Goal: Task Accomplishment & Management: Manage account settings

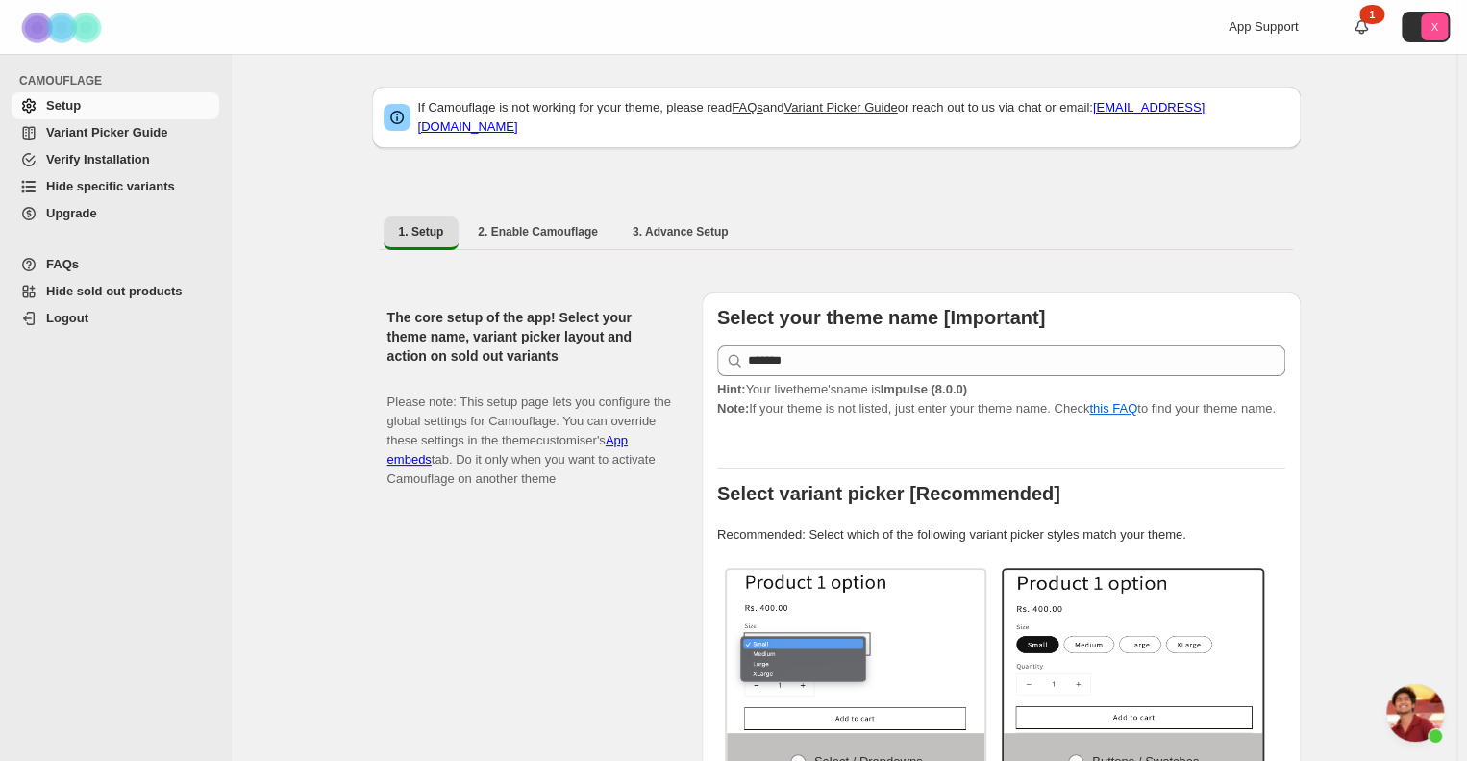
click at [1408, 707] on span "Open chat" at bounding box center [1416, 713] width 58 height 58
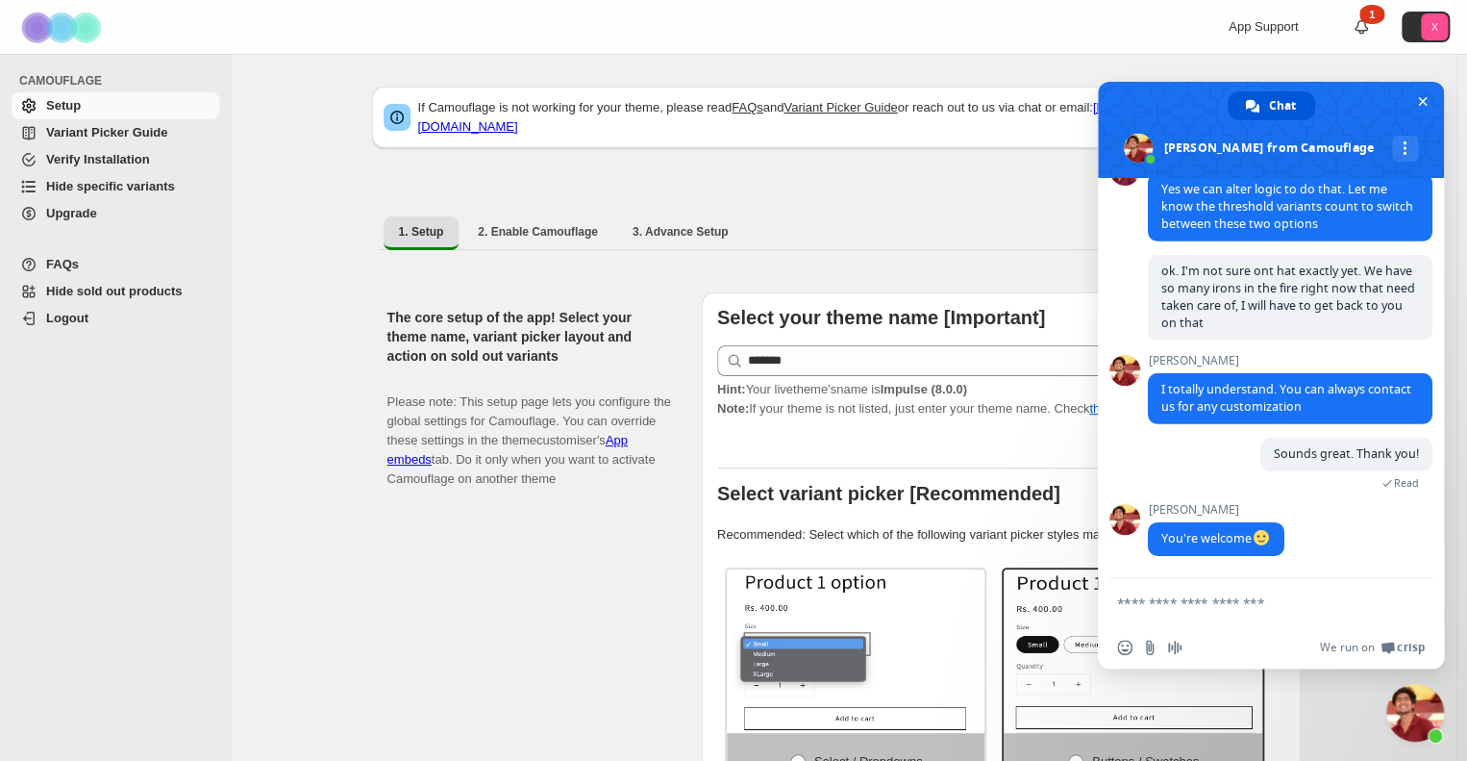
scroll to position [3098, 0]
click at [1236, 595] on textarea "Compose your message..." at bounding box center [1249, 602] width 265 height 17
type textarea "*"
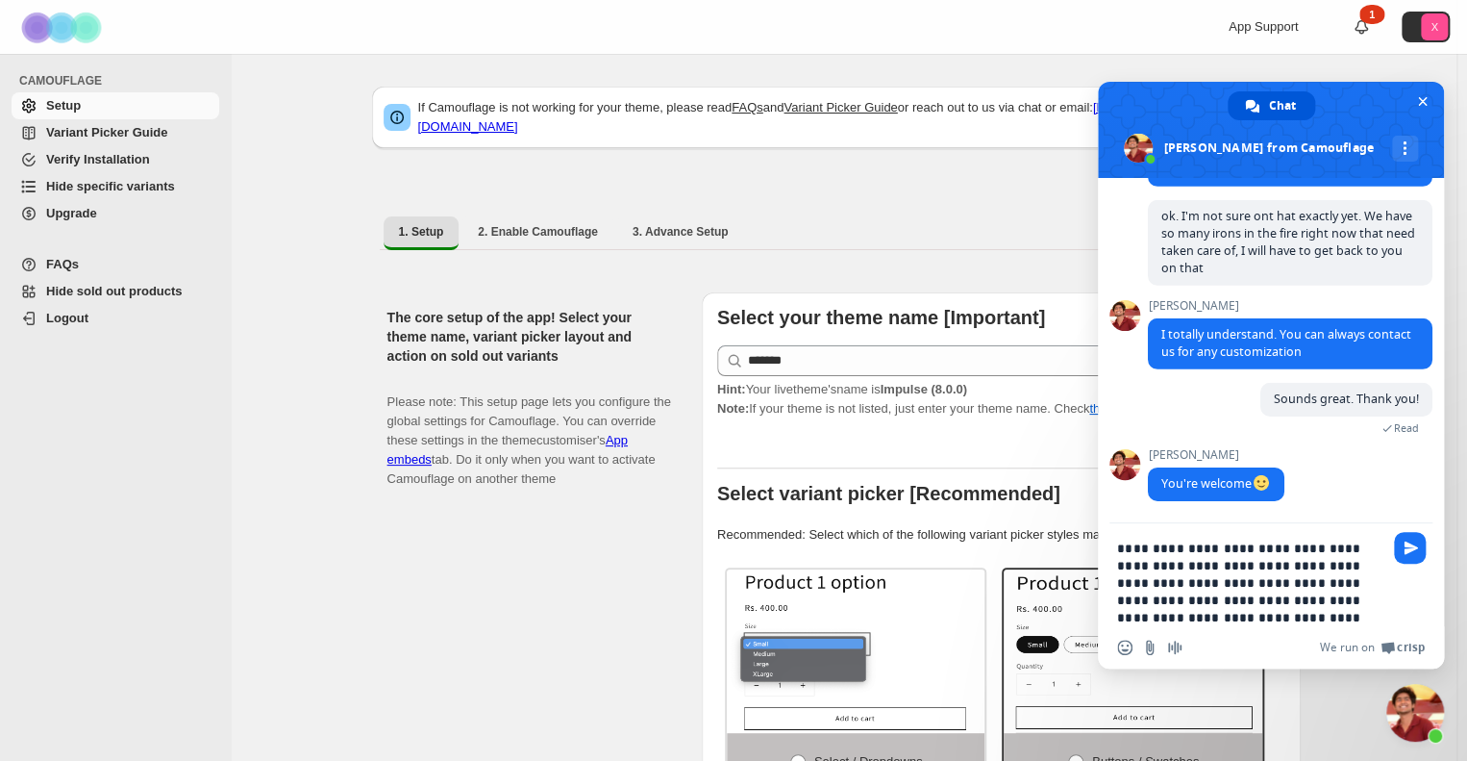
type textarea "**********"
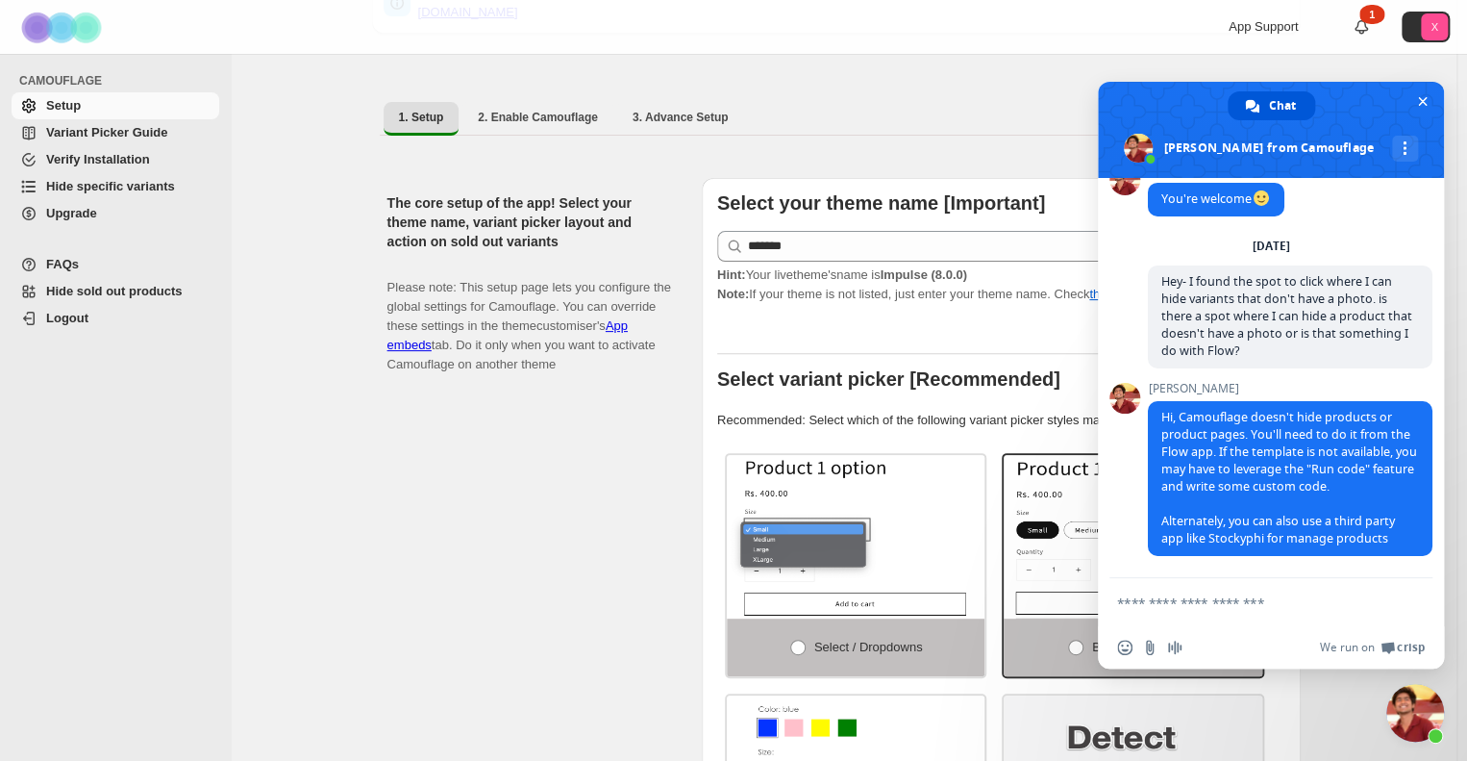
scroll to position [115, 0]
type textarea "**********"
click at [1412, 602] on span "Send" at bounding box center [1411, 602] width 14 height 14
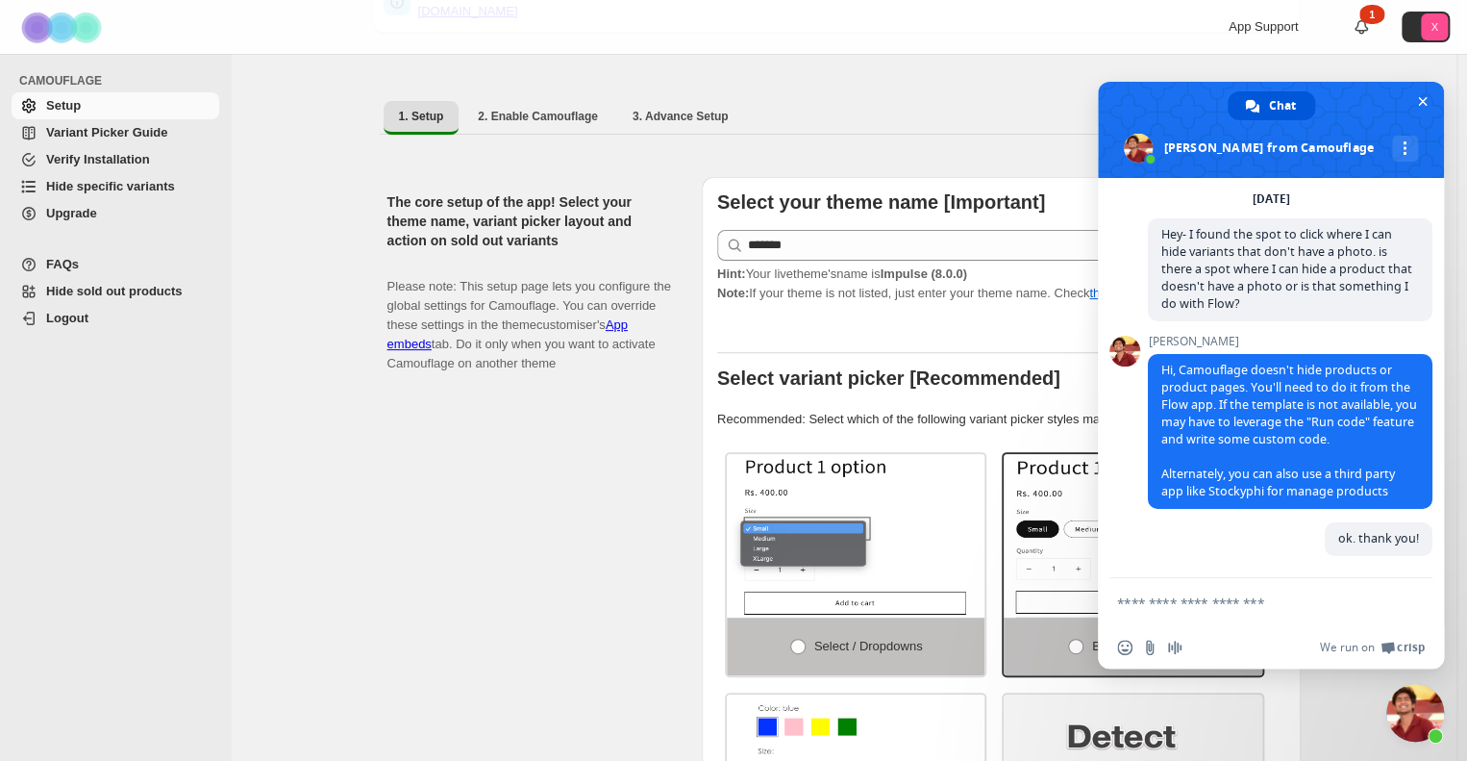
scroll to position [3513, 0]
click at [399, 545] on div "The core setup of the app! Select your theme name, variant picker layout and ac…" at bounding box center [536, 576] width 299 height 798
click at [881, 103] on ul "1. Setup 2. Enable Camouflage 3. Advance Setup More views" at bounding box center [836, 117] width 913 height 35
click at [1428, 97] on span "Close chat" at bounding box center [1422, 101] width 20 height 20
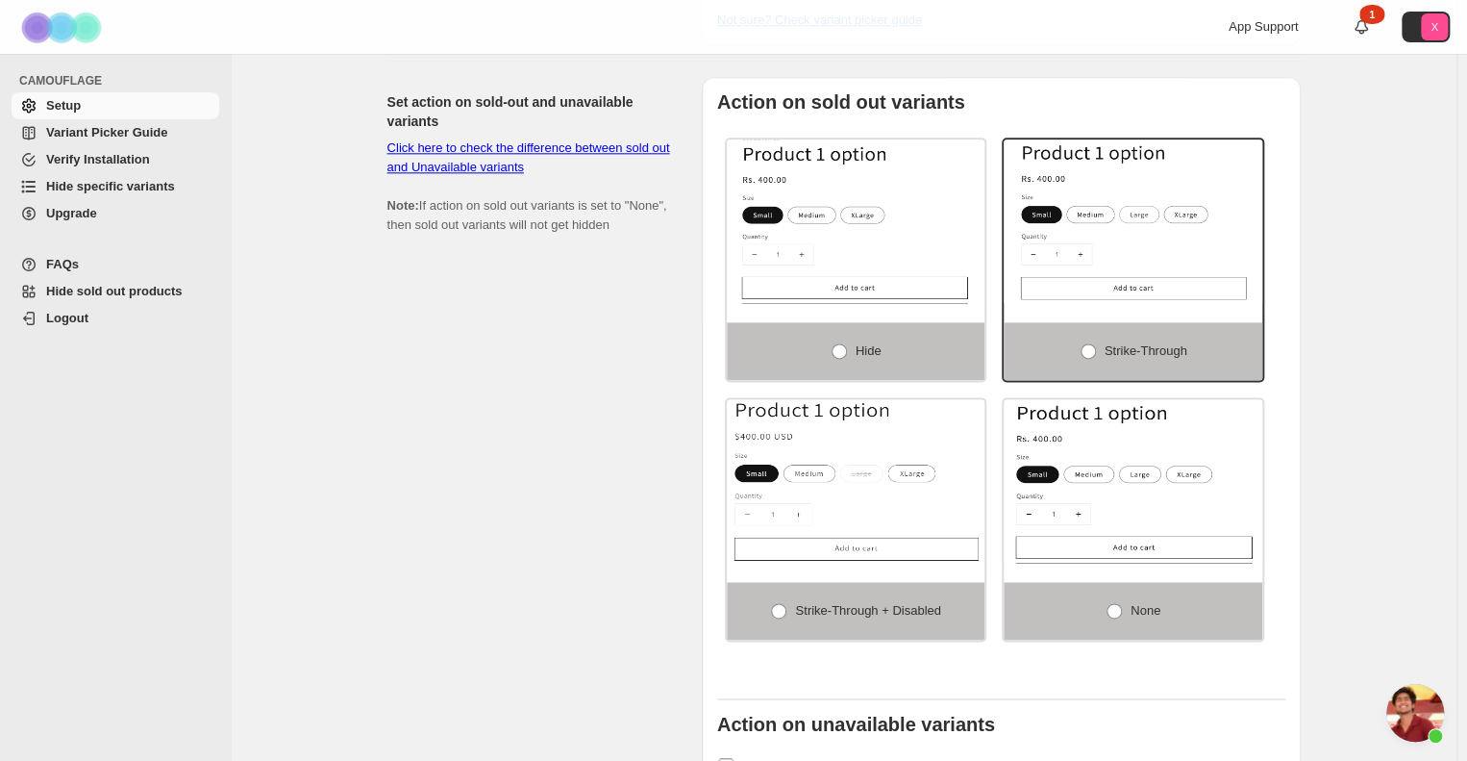
scroll to position [1046, 0]
click at [917, 584] on label "Strike-through + Disabled" at bounding box center [856, 610] width 259 height 58
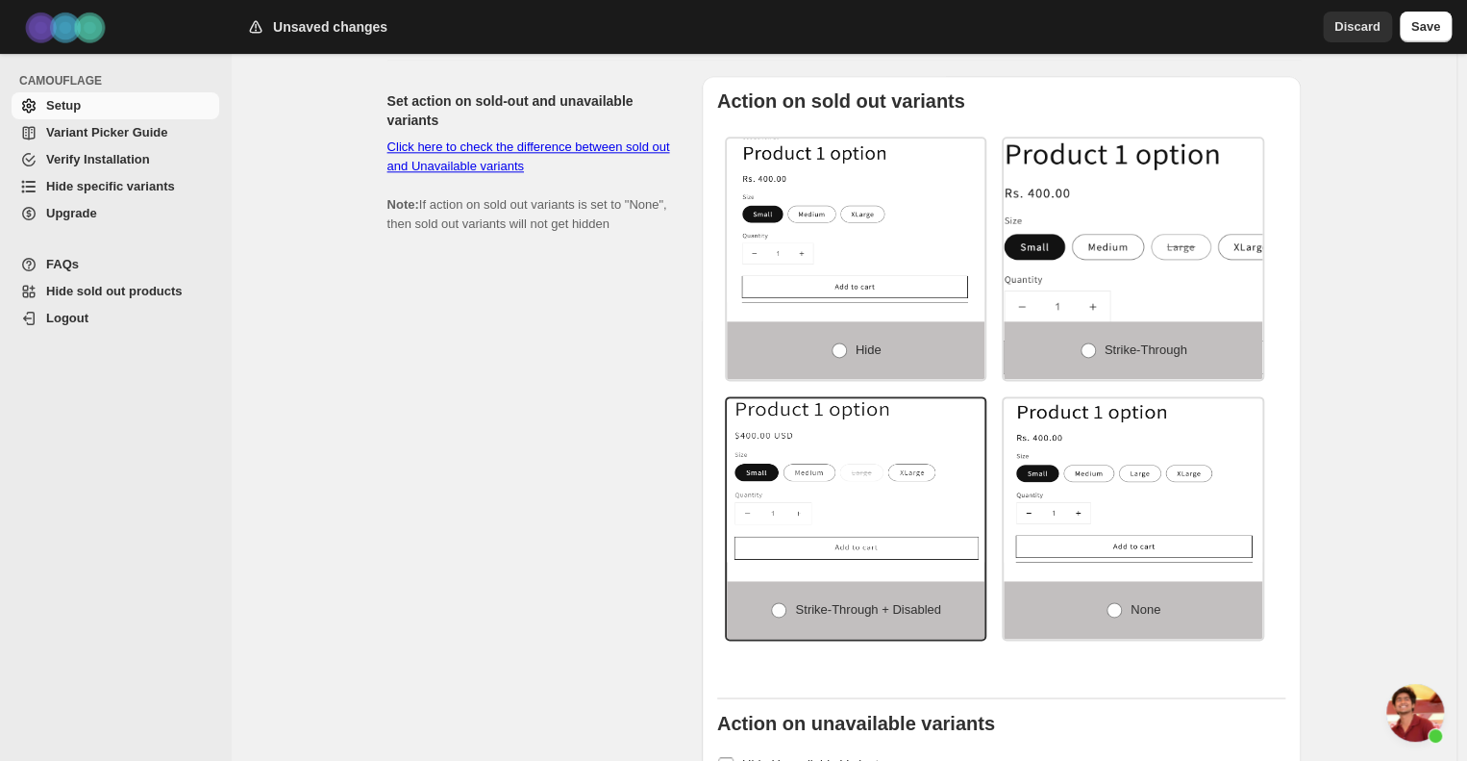
click at [1208, 191] on img at bounding box center [1171, 257] width 387 height 245
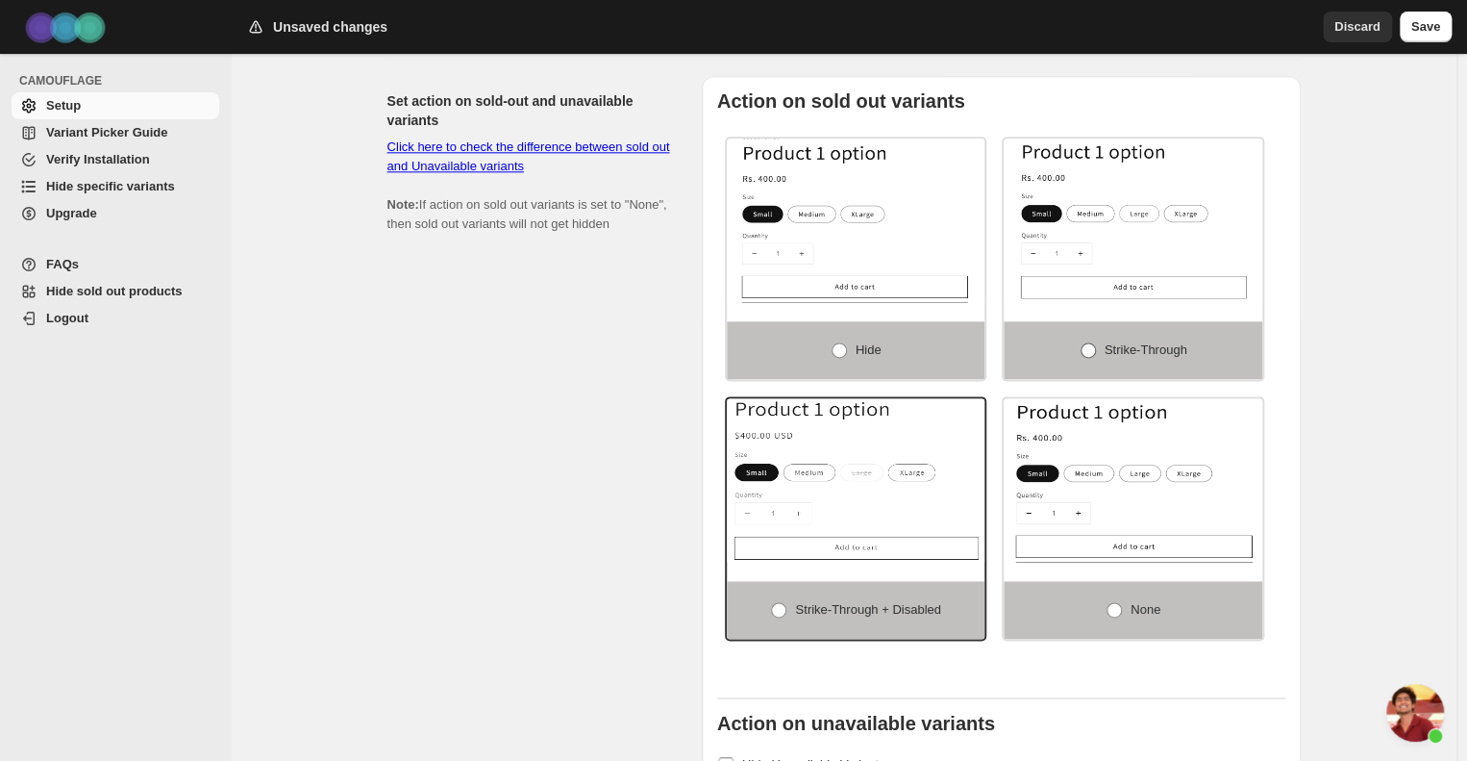
click at [1158, 342] on span "Strike-through" at bounding box center [1146, 349] width 83 height 14
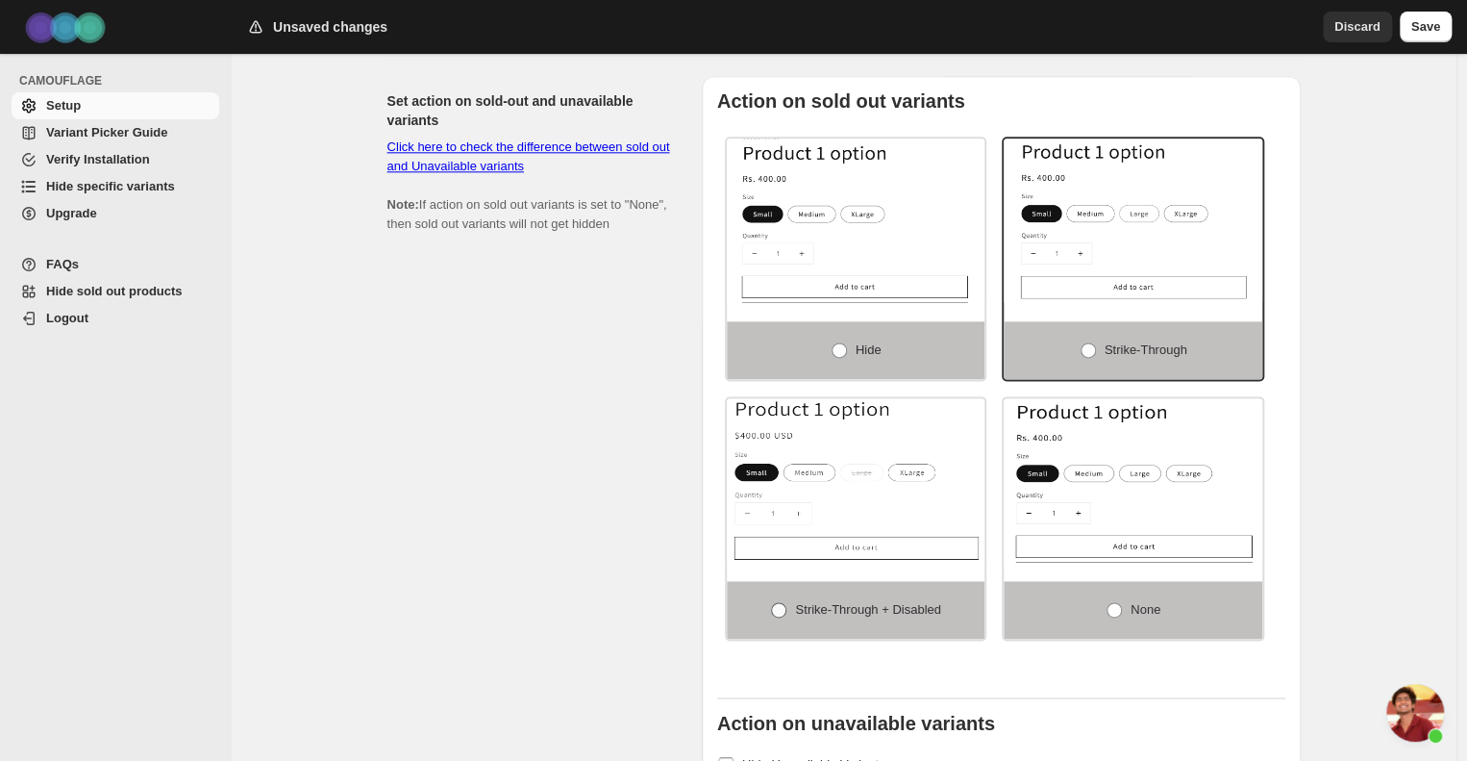
click at [887, 602] on span "Strike-through + Disabled" at bounding box center [867, 609] width 145 height 14
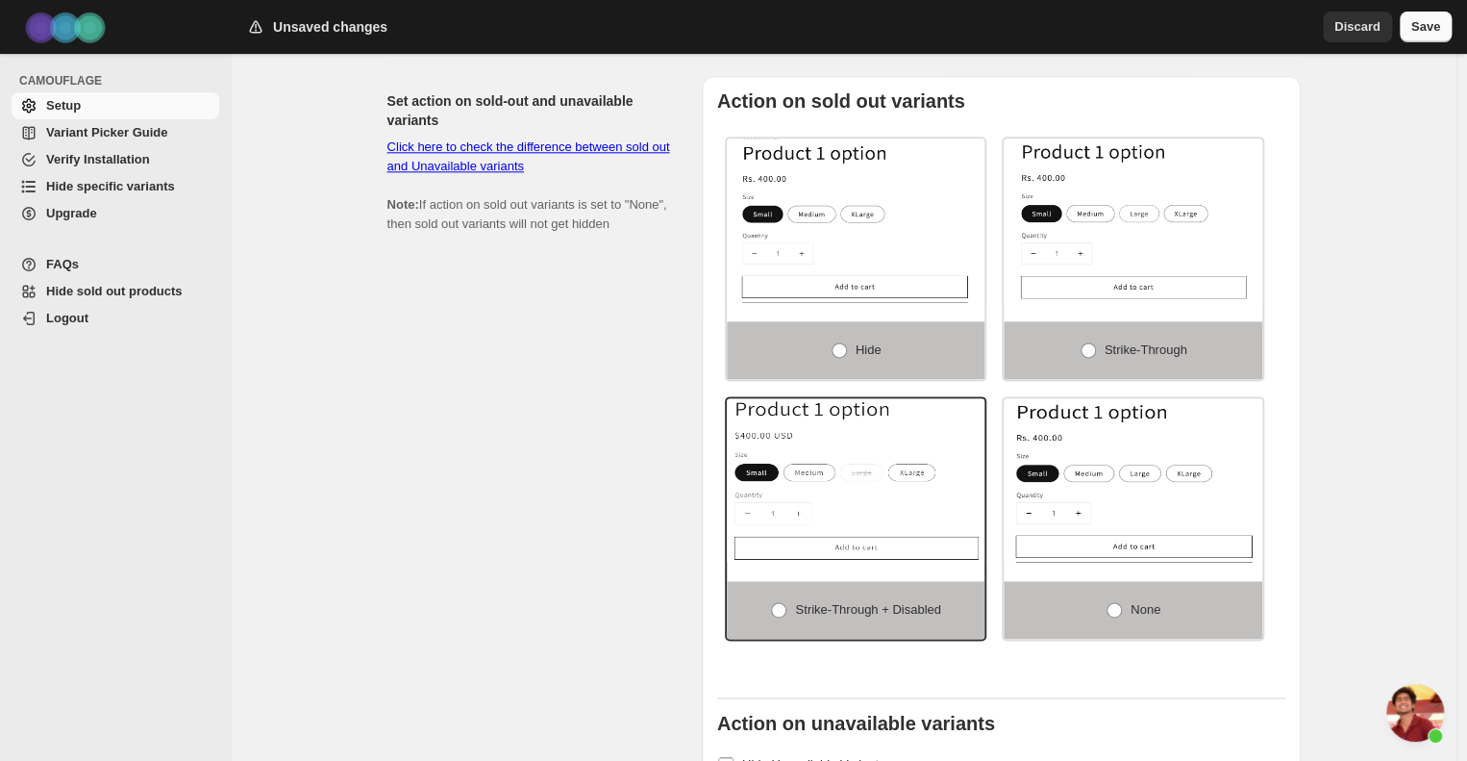
click at [1435, 24] on span "Save" at bounding box center [1426, 26] width 29 height 19
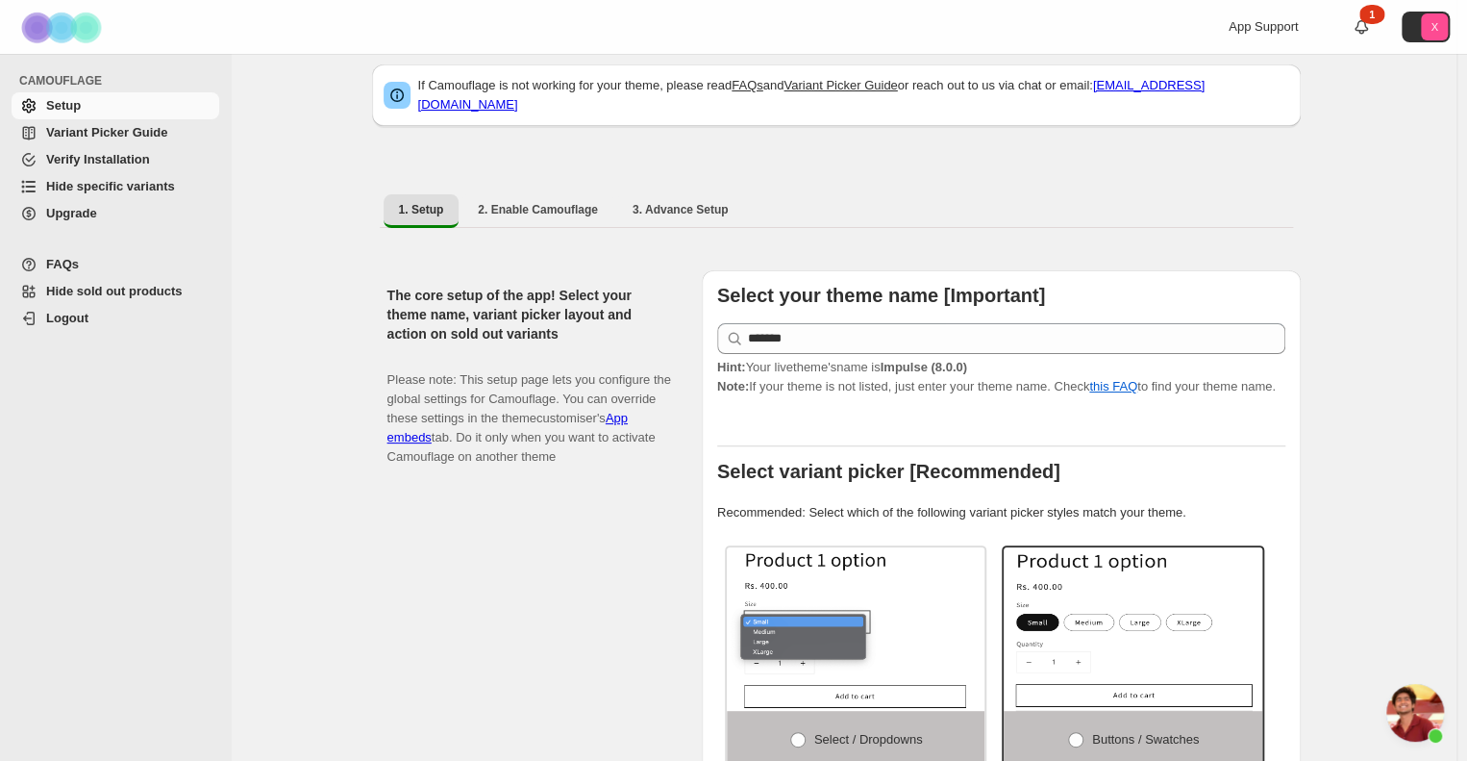
scroll to position [0, 0]
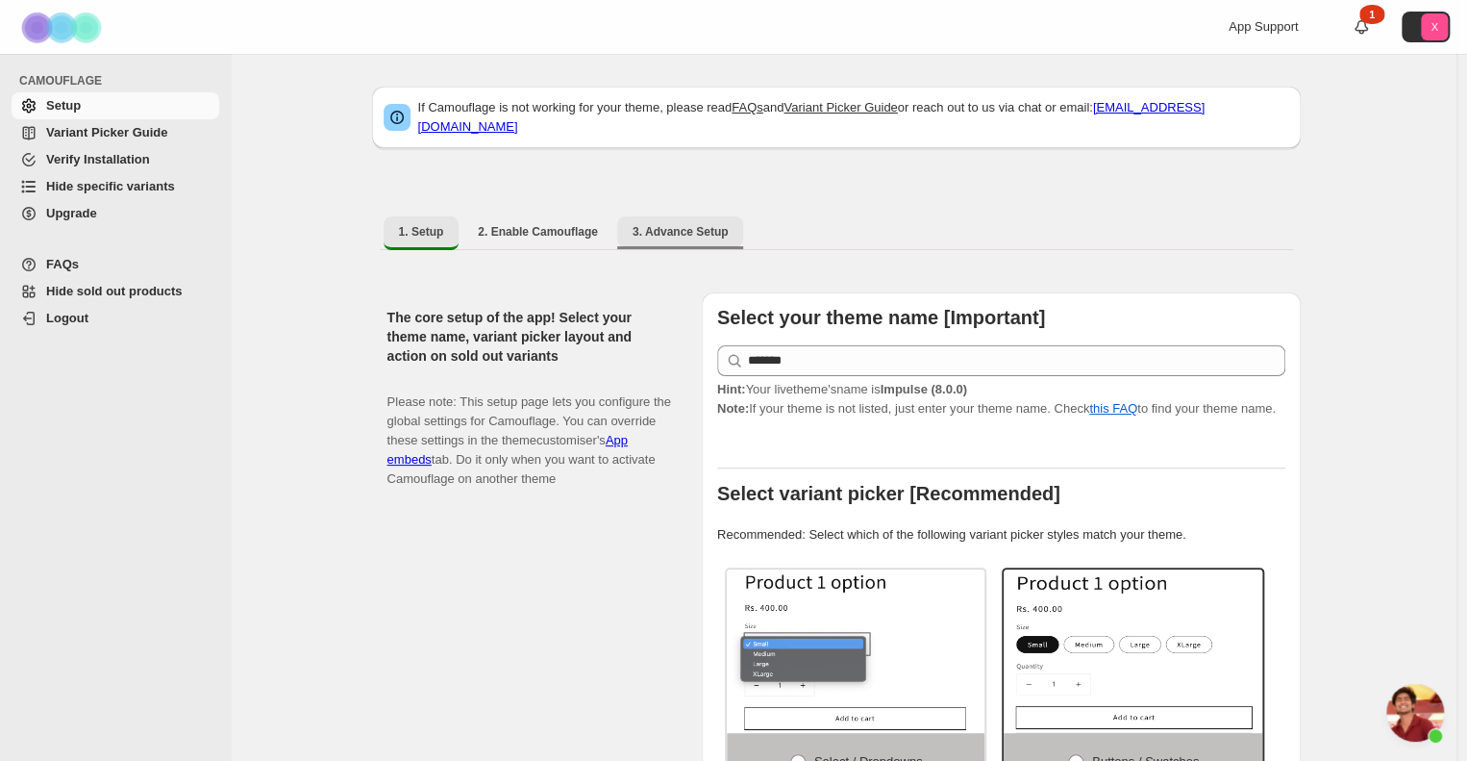
click at [657, 224] on span "3. Advance Setup" at bounding box center [681, 231] width 96 height 15
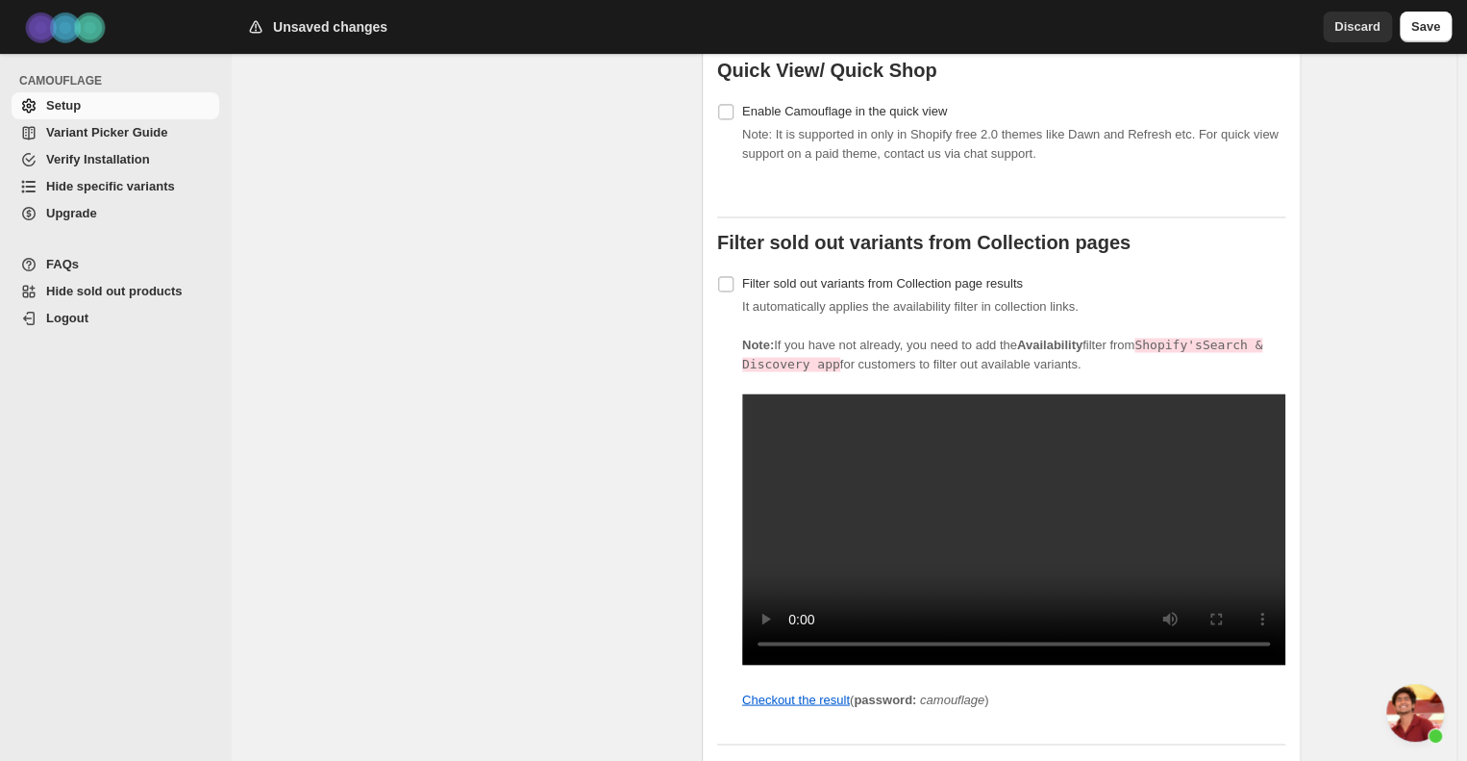
scroll to position [1406, 0]
